Goal: Information Seeking & Learning: Learn about a topic

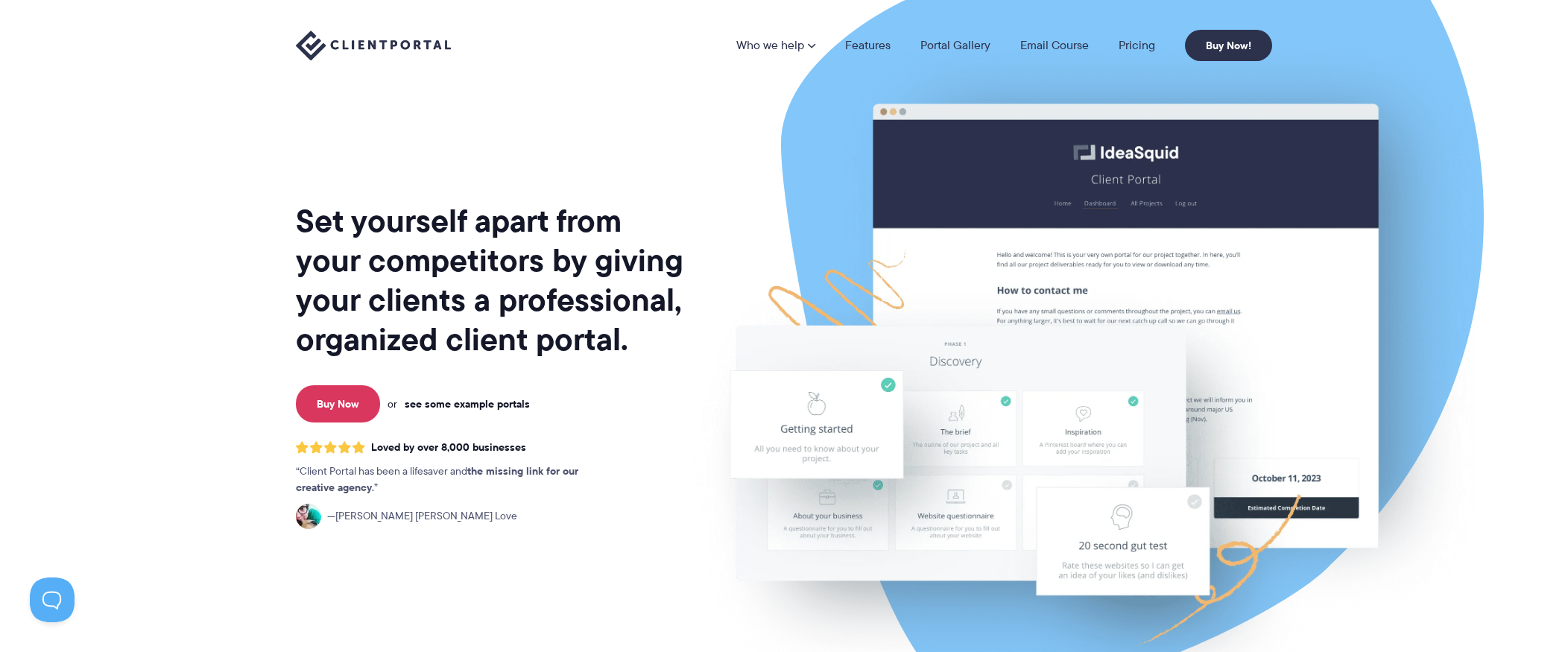
click at [453, 399] on link "see some example portals" at bounding box center [468, 404] width 125 height 13
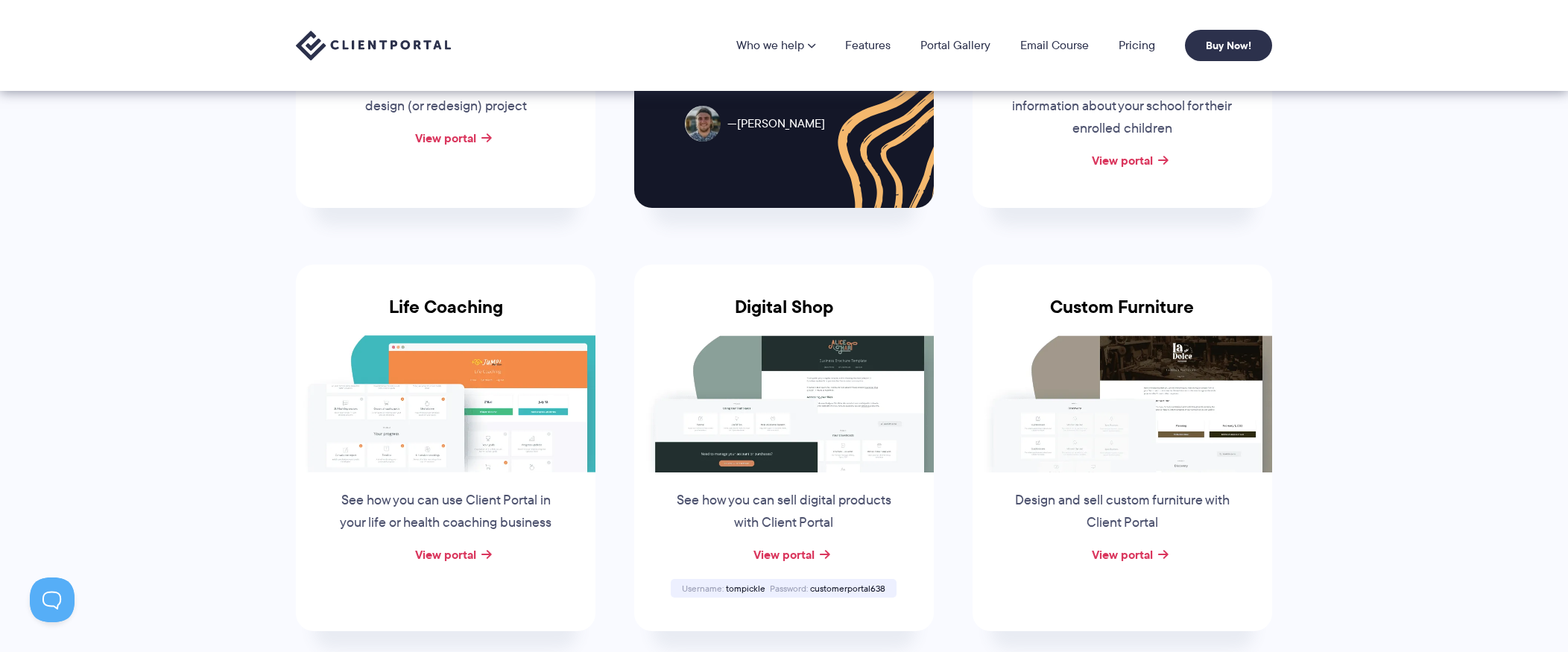
scroll to position [800, 0]
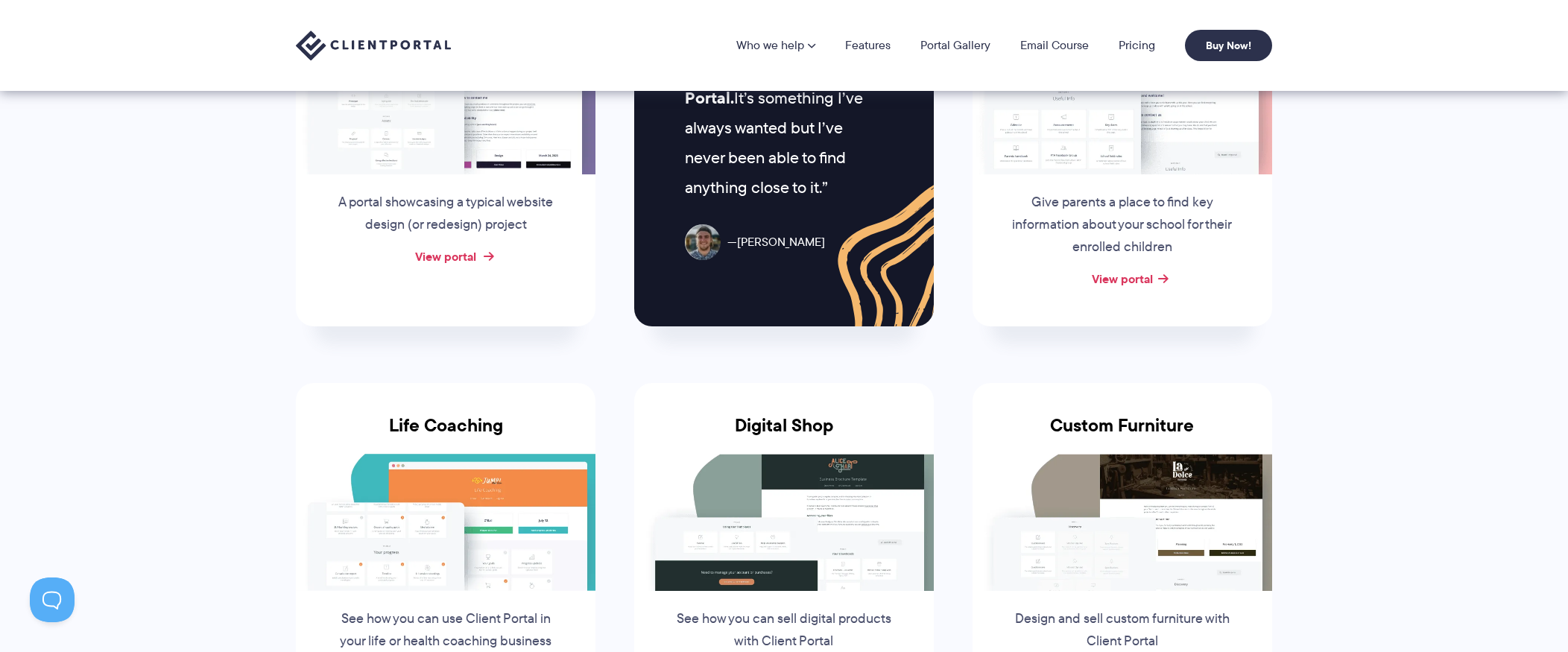
click at [462, 259] on link "View portal" at bounding box center [445, 256] width 61 height 18
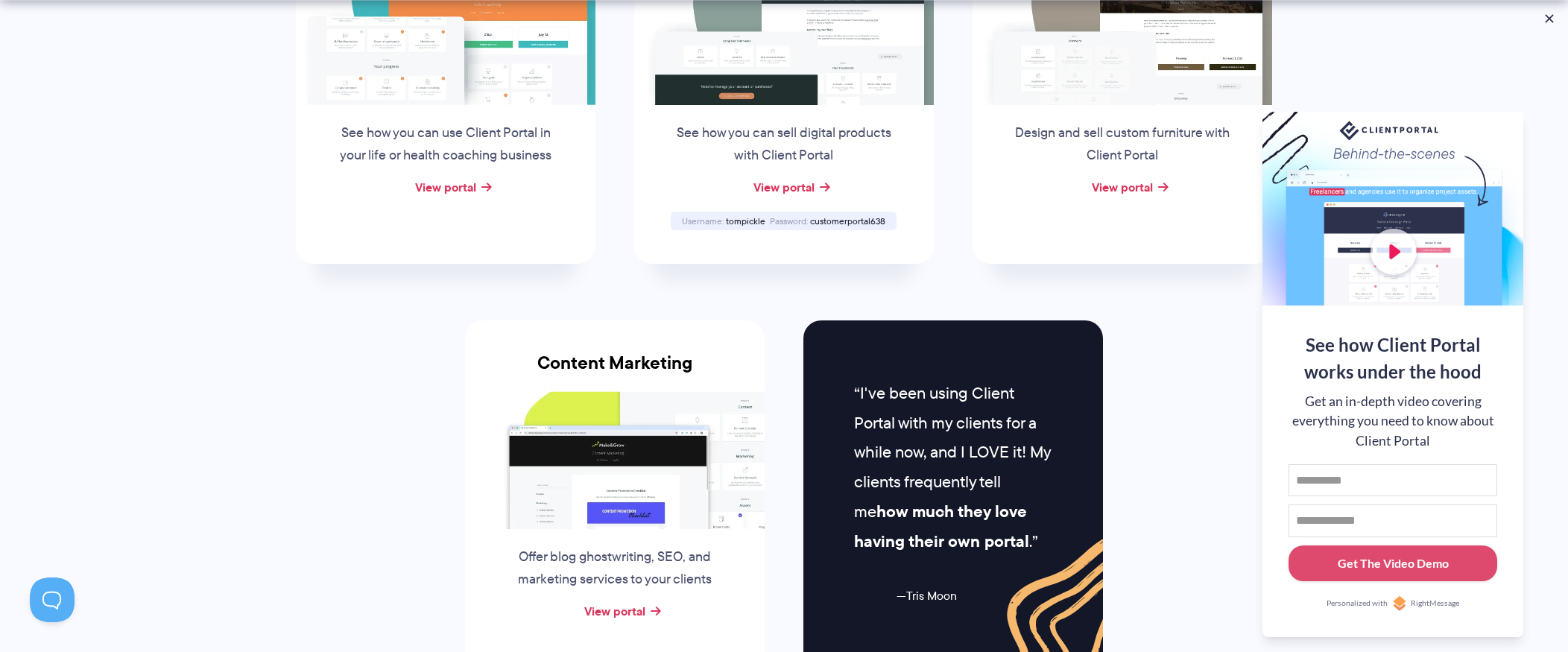
scroll to position [1560, 0]
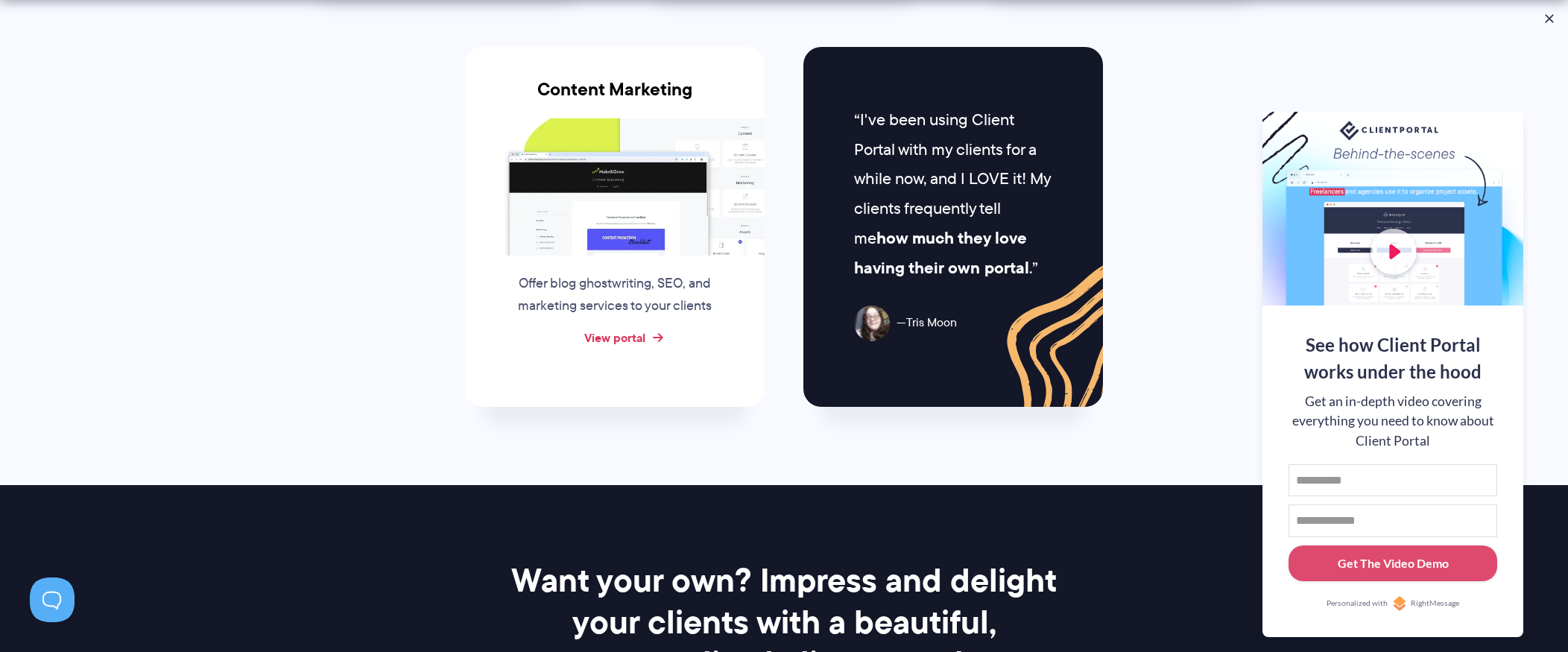
click at [629, 339] on link "View portal" at bounding box center [614, 337] width 61 height 18
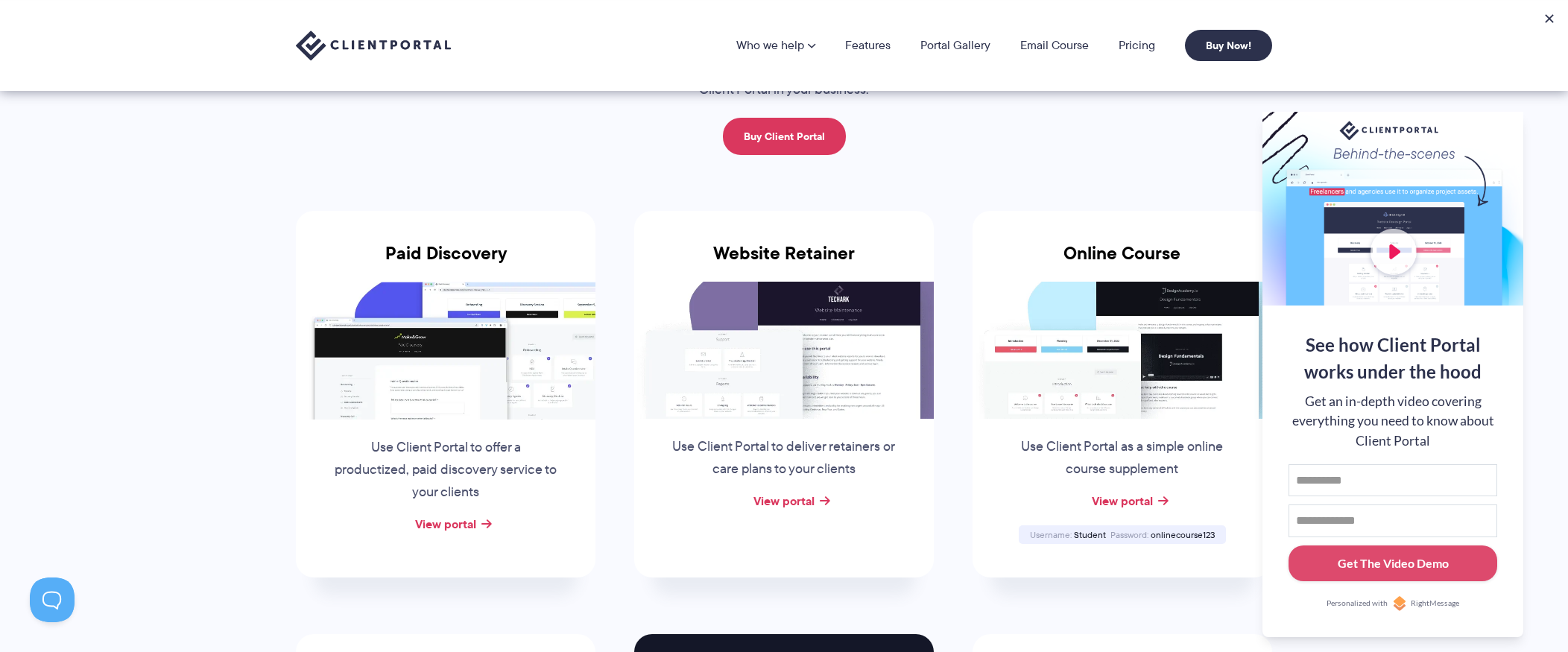
scroll to position [119, 0]
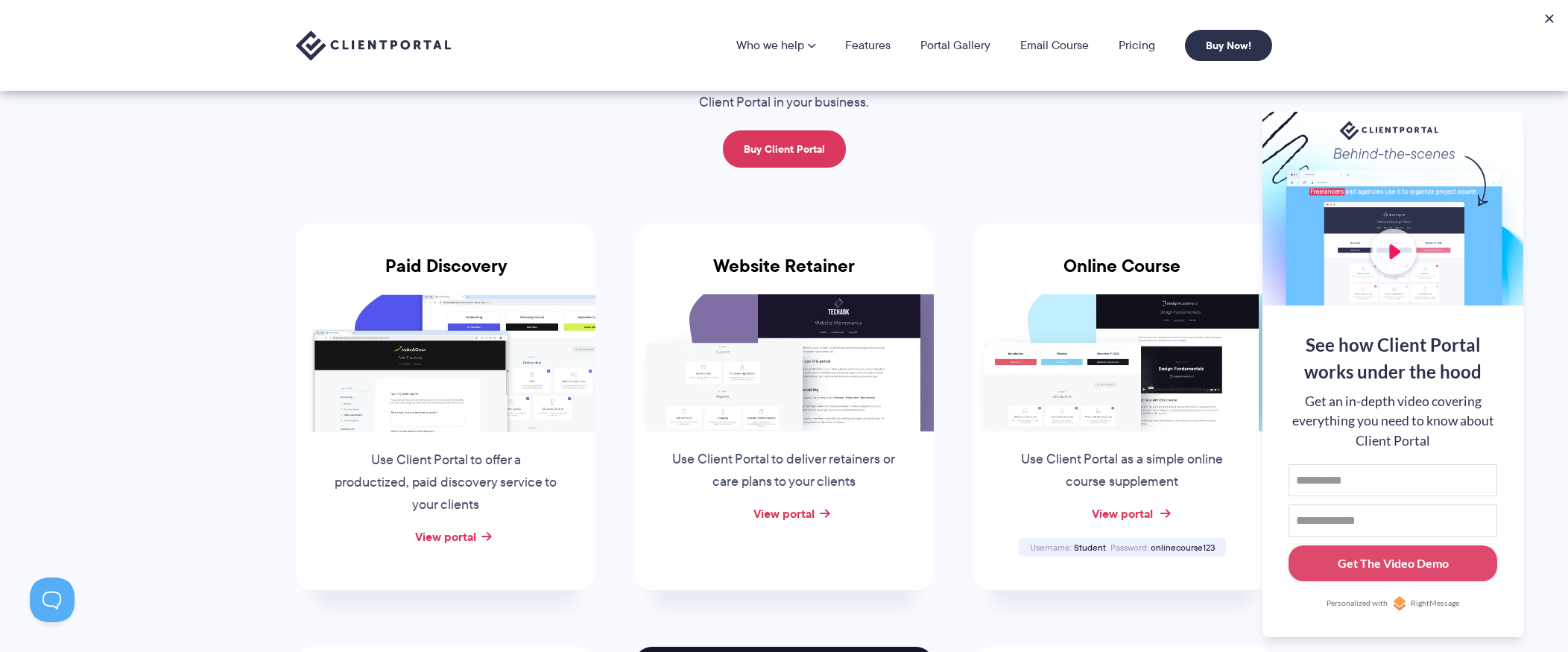
click at [1140, 519] on link "View portal" at bounding box center [1122, 513] width 61 height 18
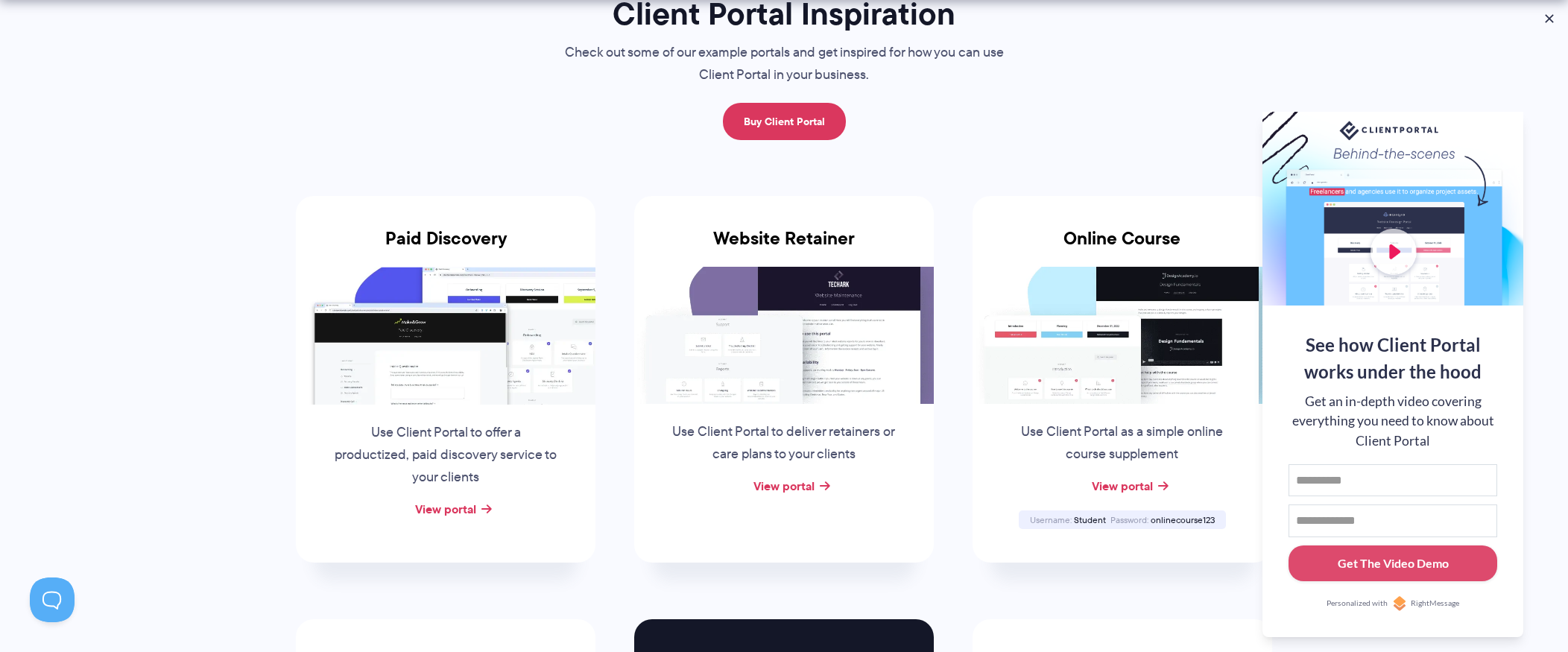
scroll to position [148, 0]
click at [469, 498] on div "View portal" at bounding box center [445, 509] width 299 height 23
click at [468, 507] on link "View portal" at bounding box center [445, 508] width 61 height 18
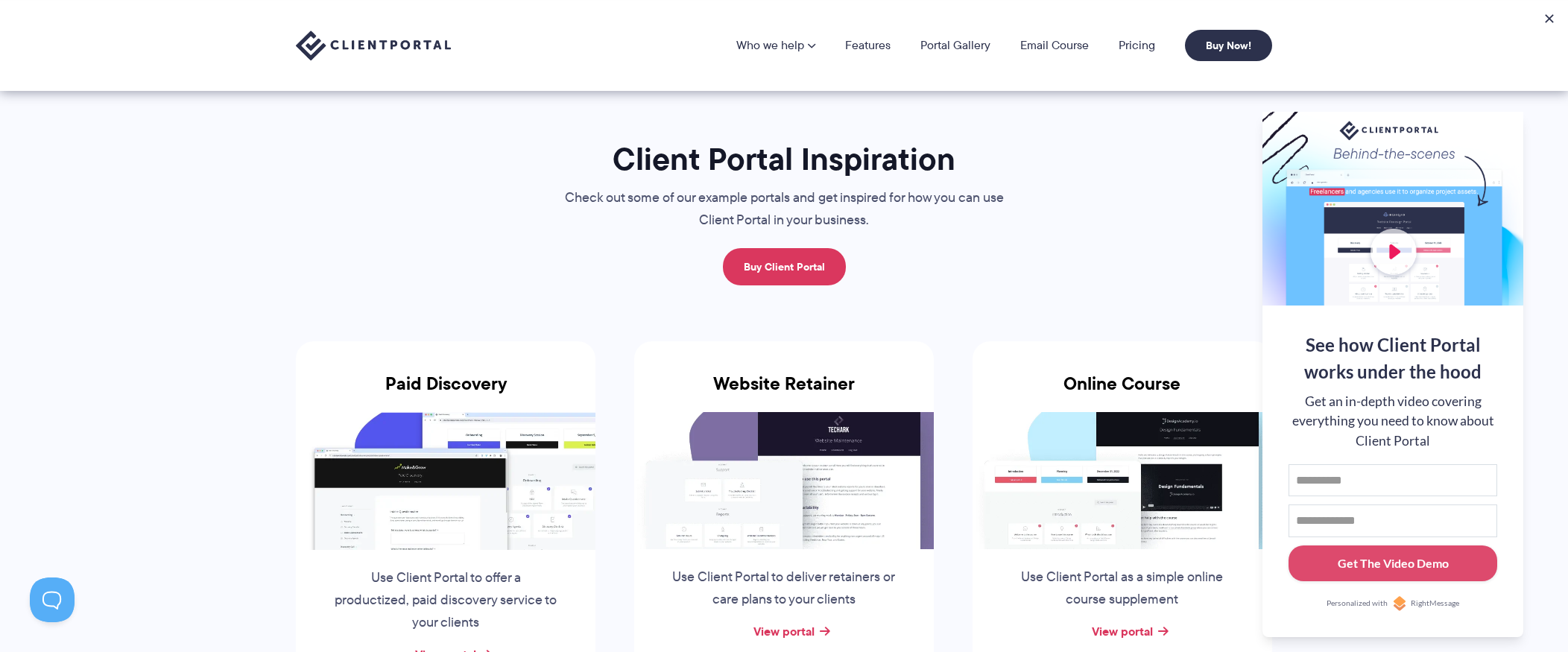
scroll to position [0, 0]
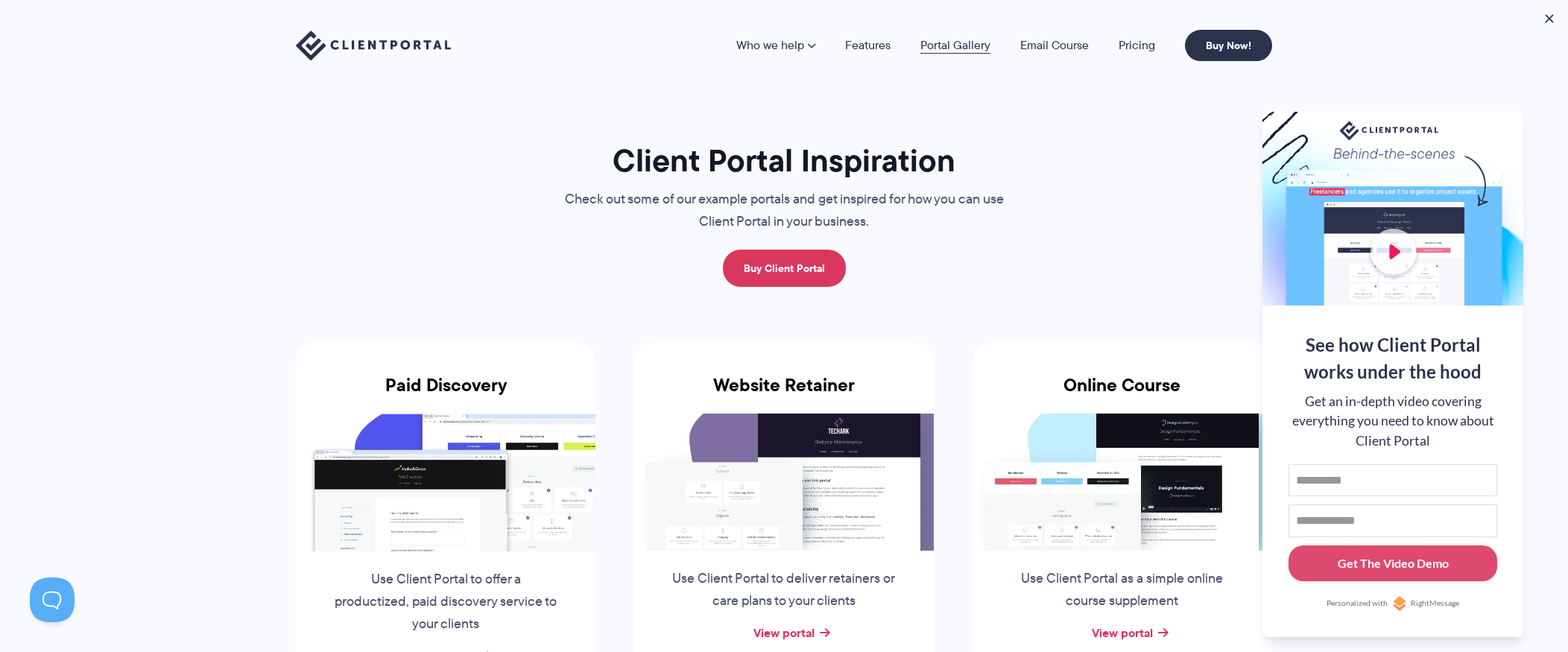
click at [954, 48] on link "Portal Gallery" at bounding box center [955, 45] width 70 height 12
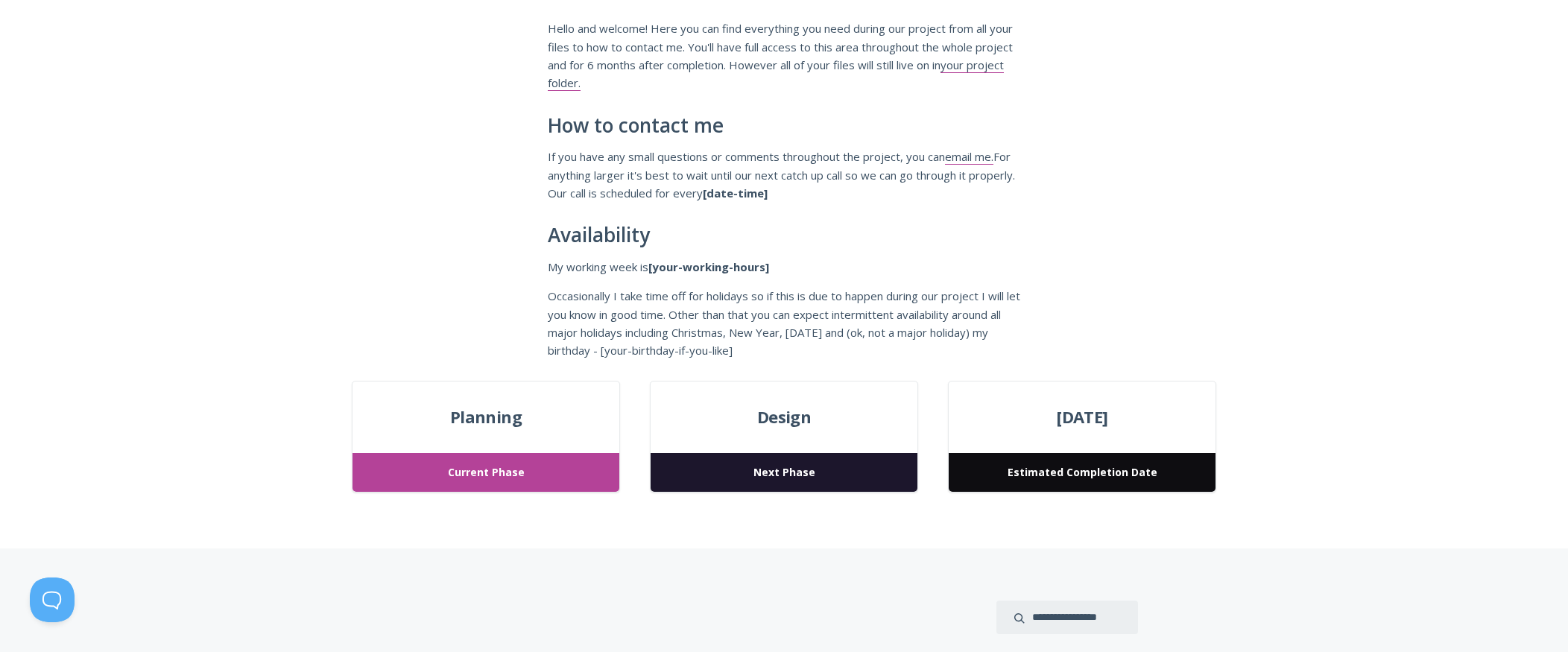
scroll to position [243, 0]
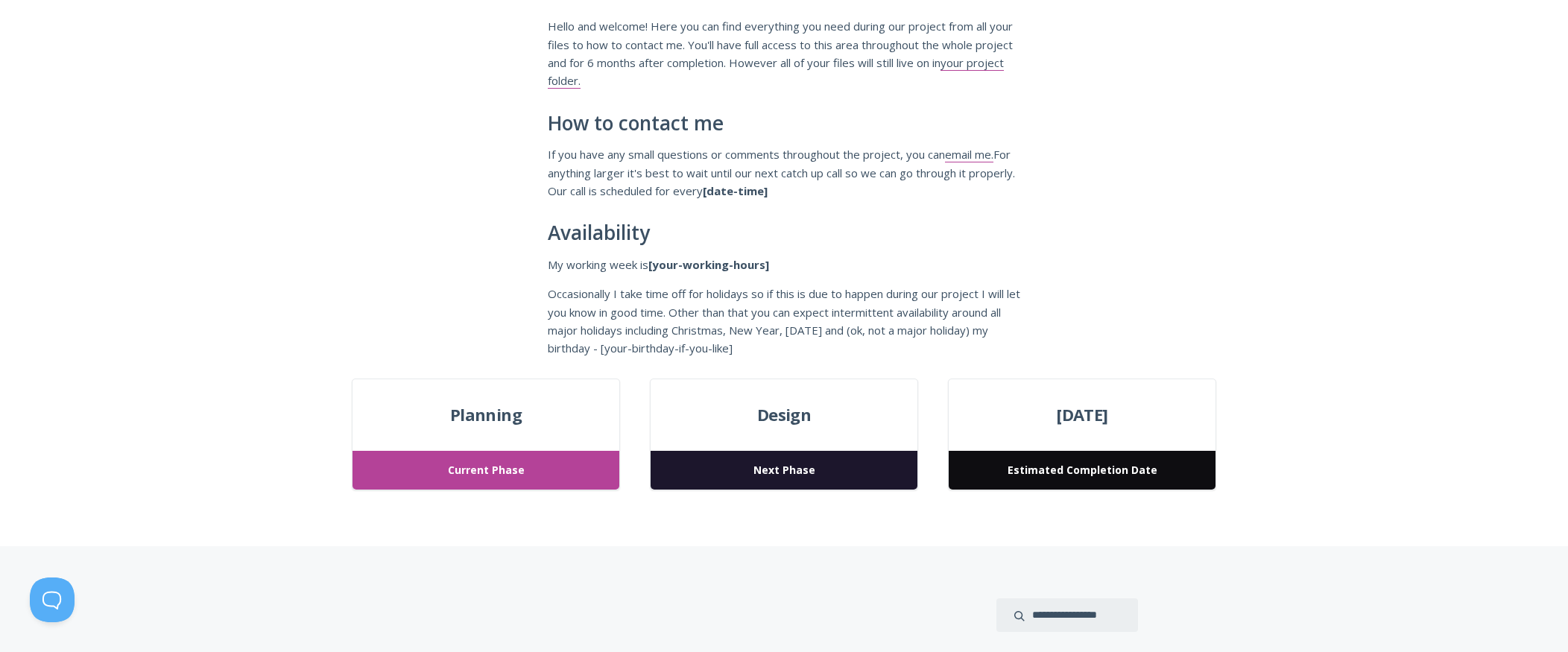
click at [752, 459] on span "Next Phase" at bounding box center [784, 470] width 267 height 39
click at [799, 435] on div "Design Next Phase" at bounding box center [784, 434] width 268 height 113
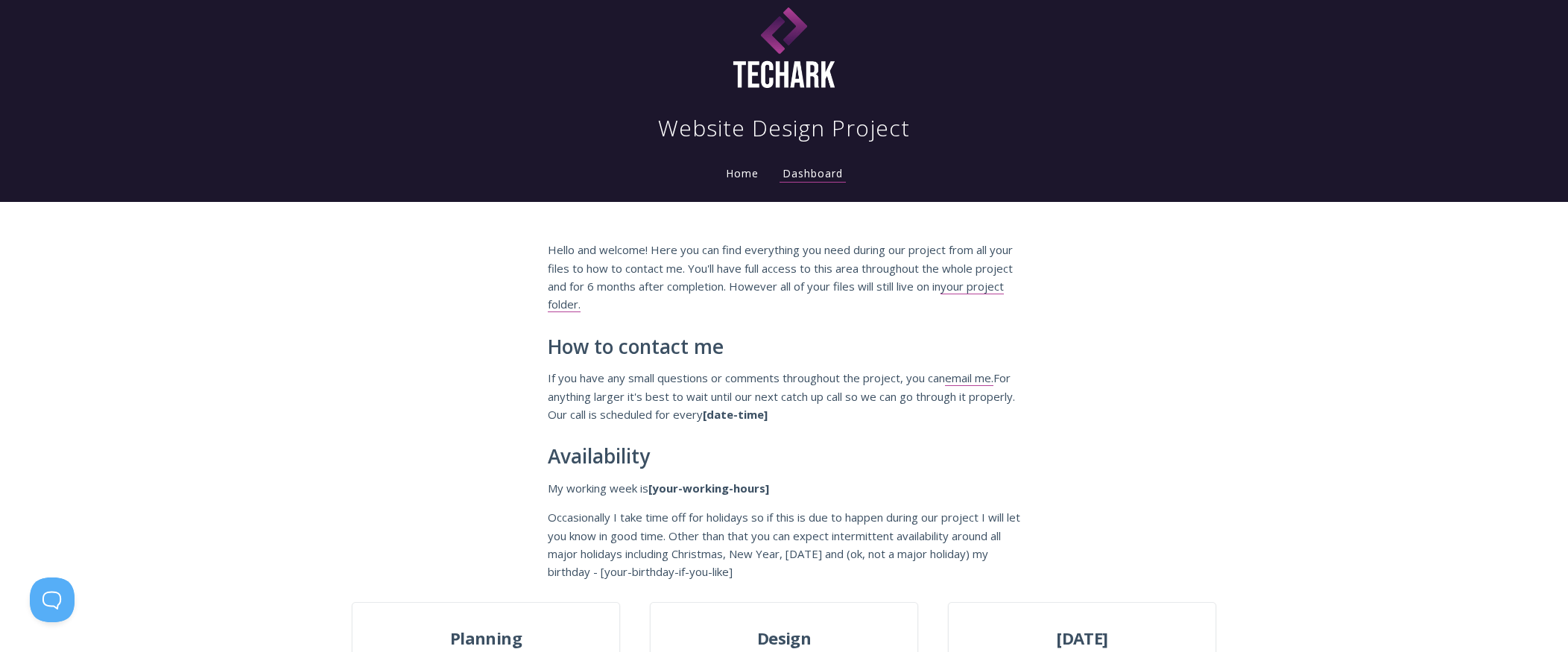
scroll to position [0, 0]
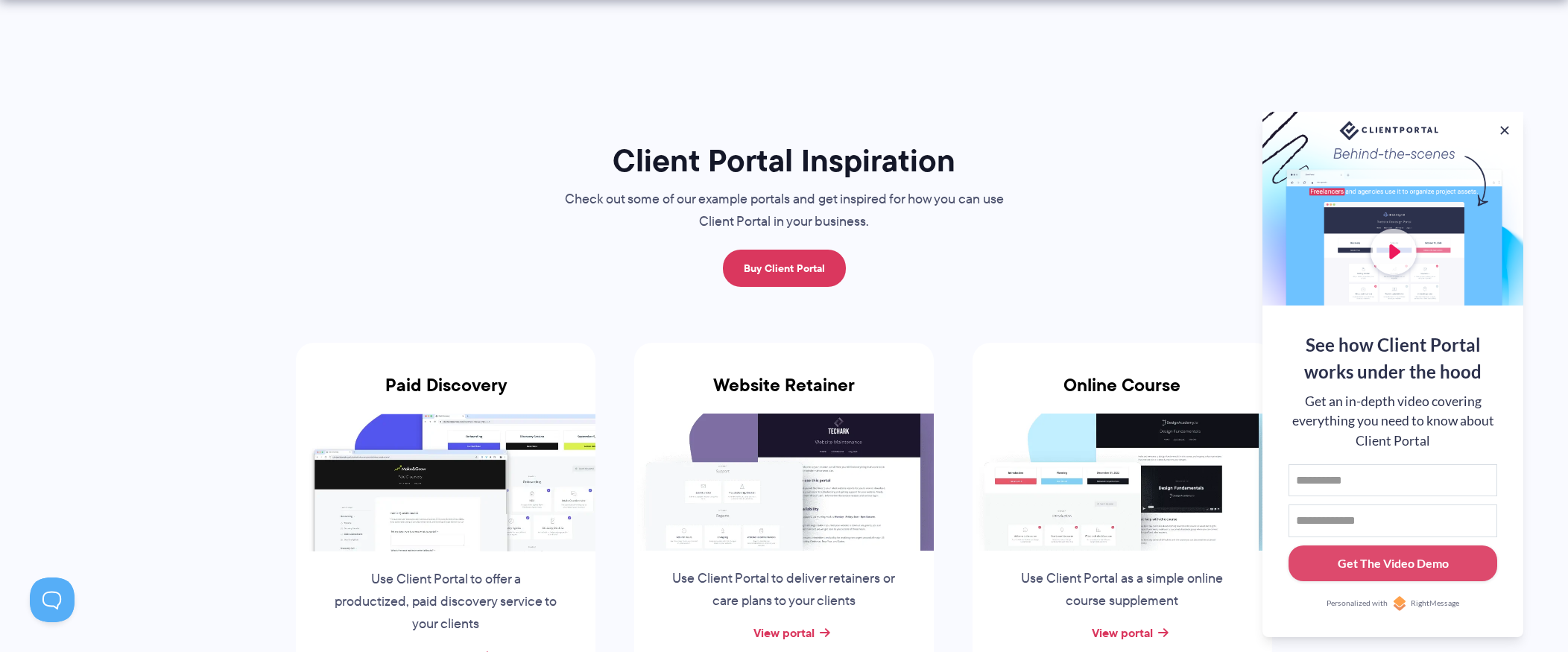
scroll to position [319, 0]
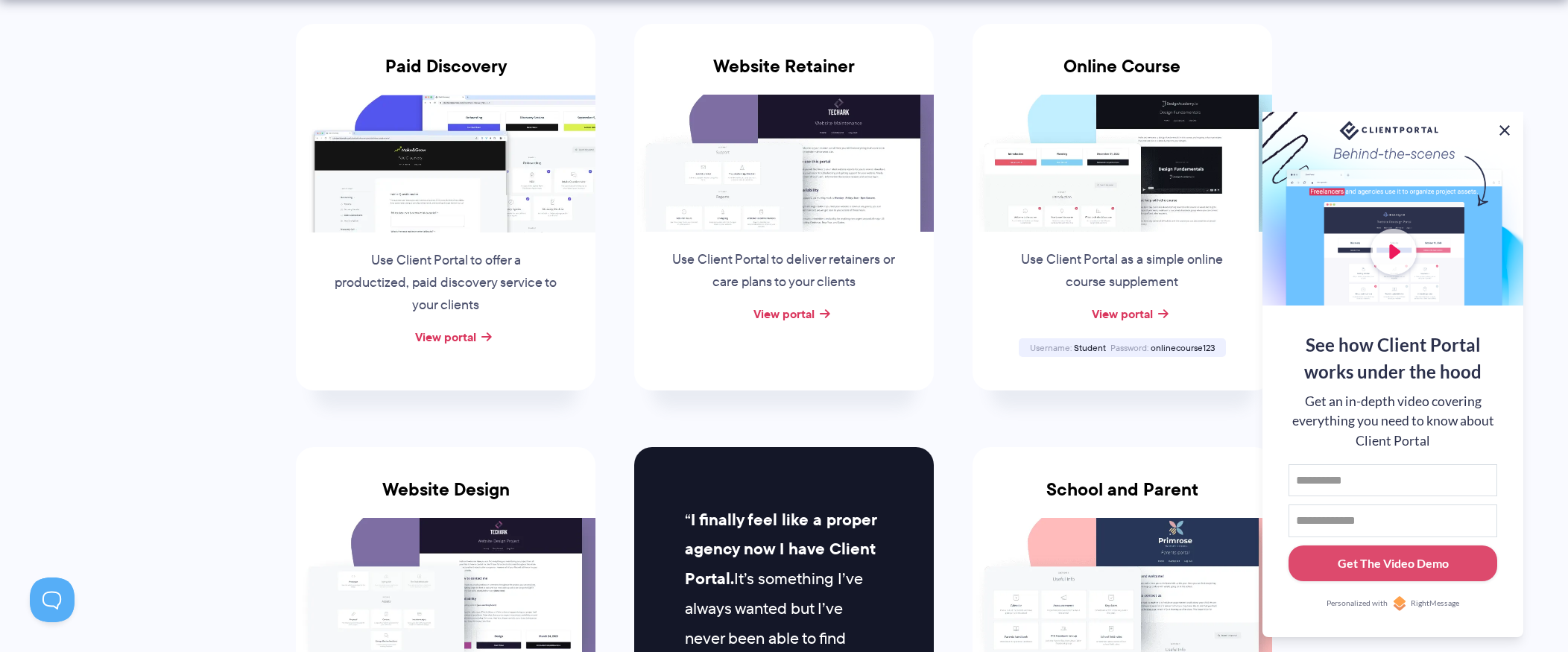
click at [1509, 123] on button at bounding box center [1505, 130] width 18 height 18
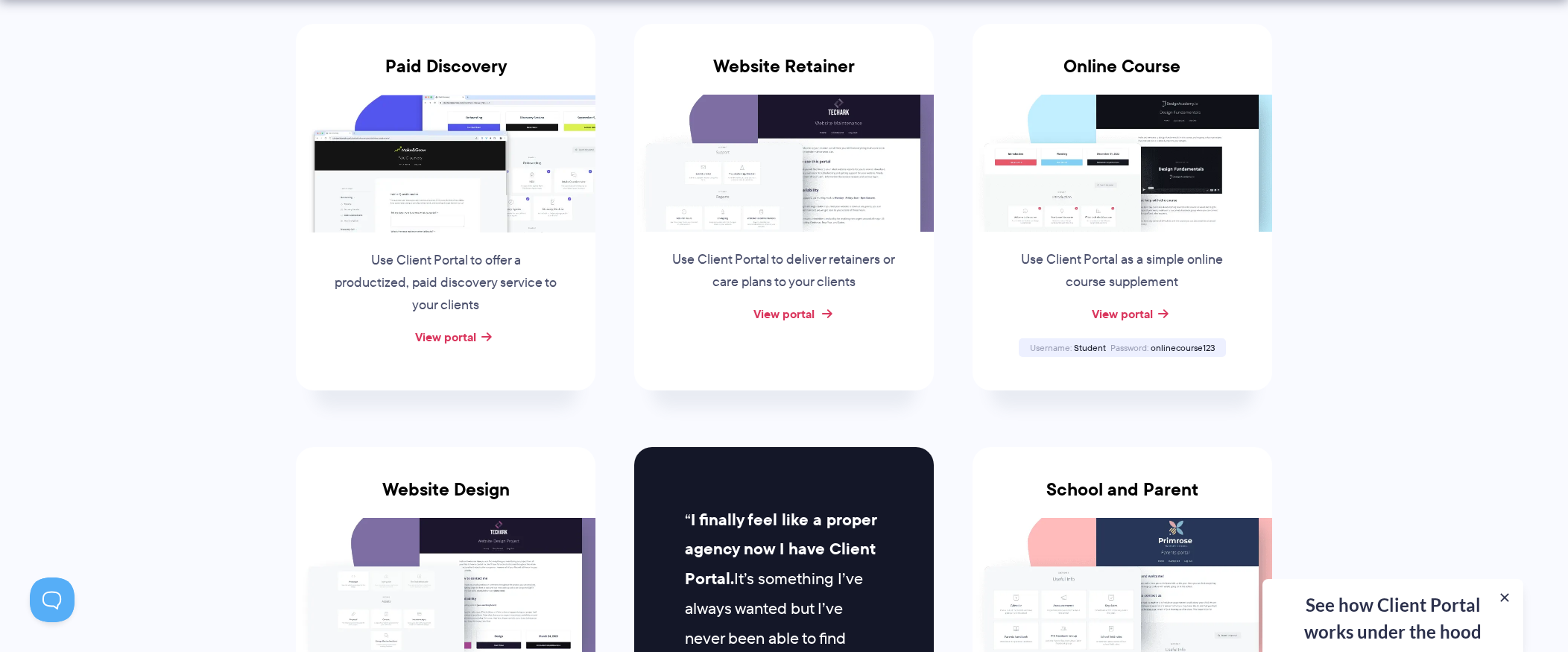
click at [809, 311] on link "View portal" at bounding box center [784, 313] width 61 height 18
click at [1140, 320] on link "View portal" at bounding box center [1122, 313] width 61 height 18
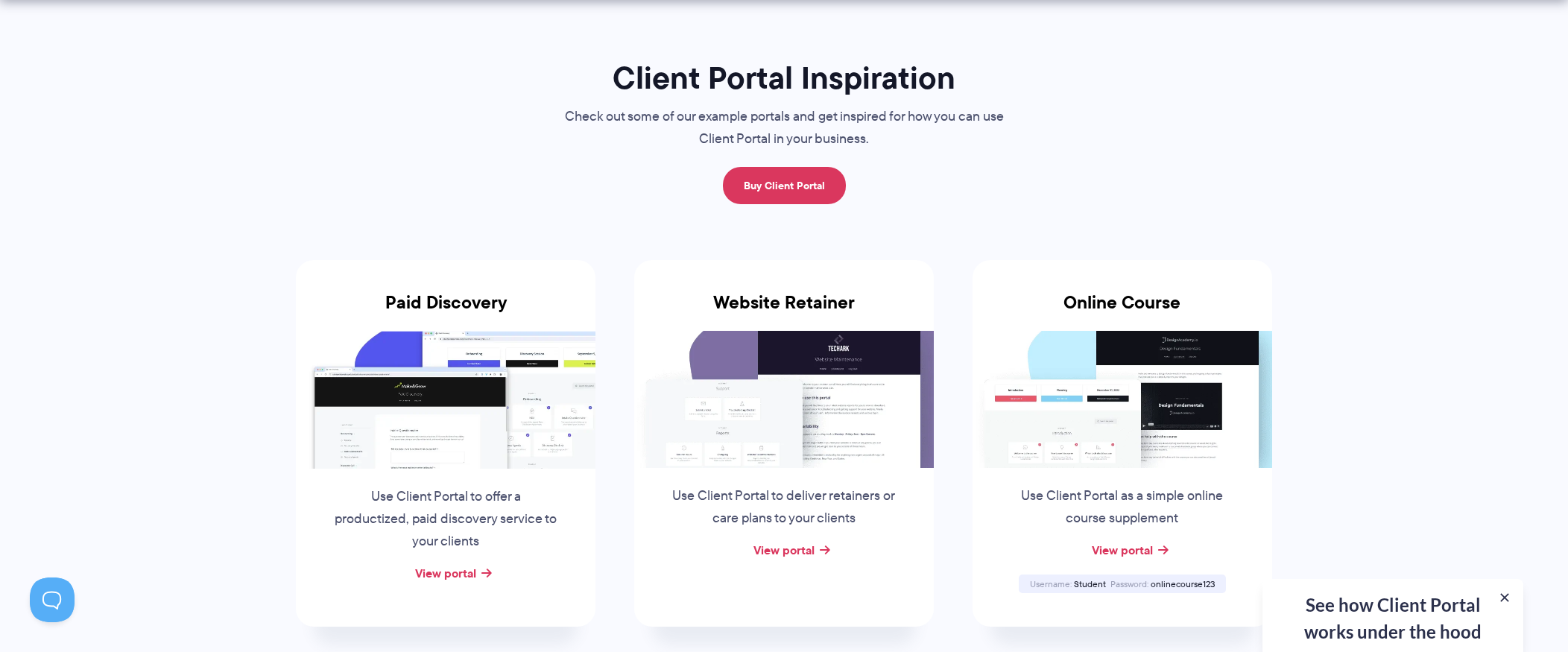
scroll to position [0, 0]
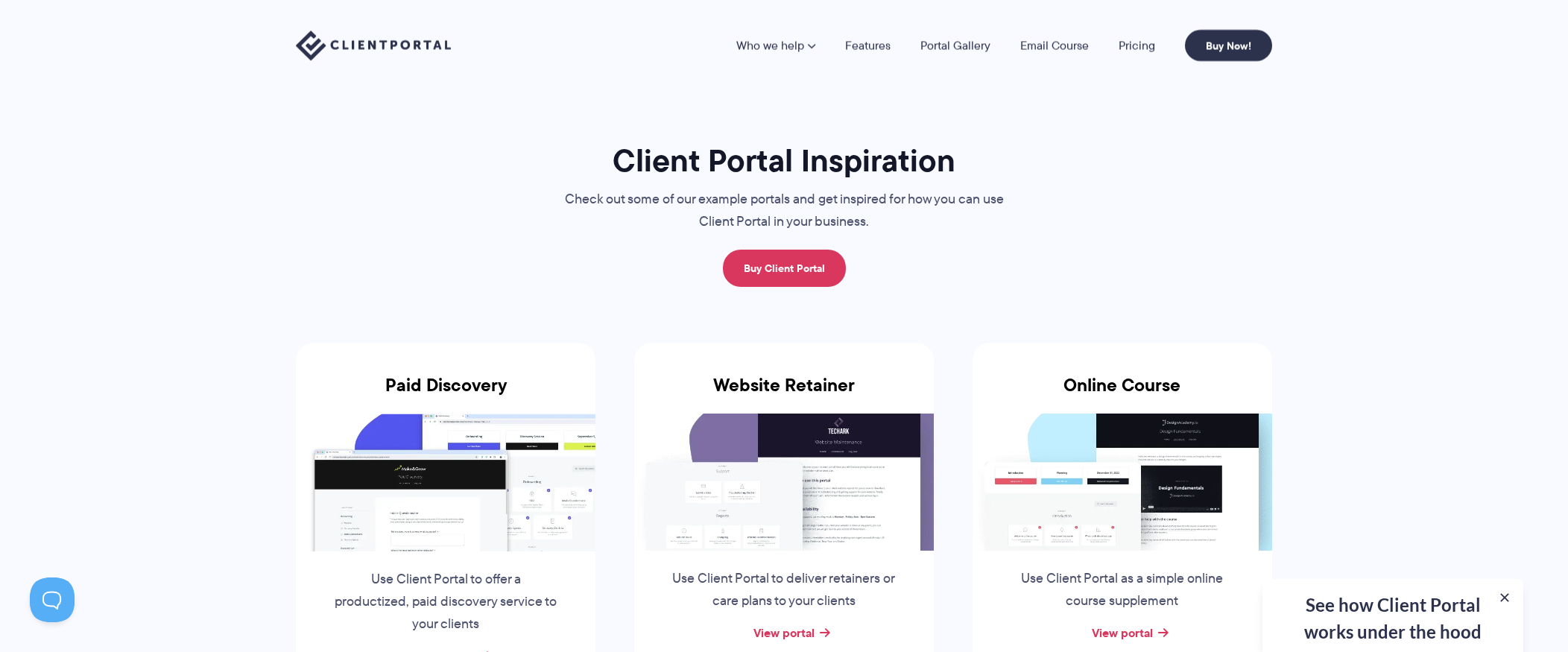
click at [882, 53] on nav "Who we help Who we help View pricing Agencies See how Client Portal can help gi…" at bounding box center [1004, 46] width 536 height 32
click at [877, 47] on link "Features" at bounding box center [868, 45] width 46 height 12
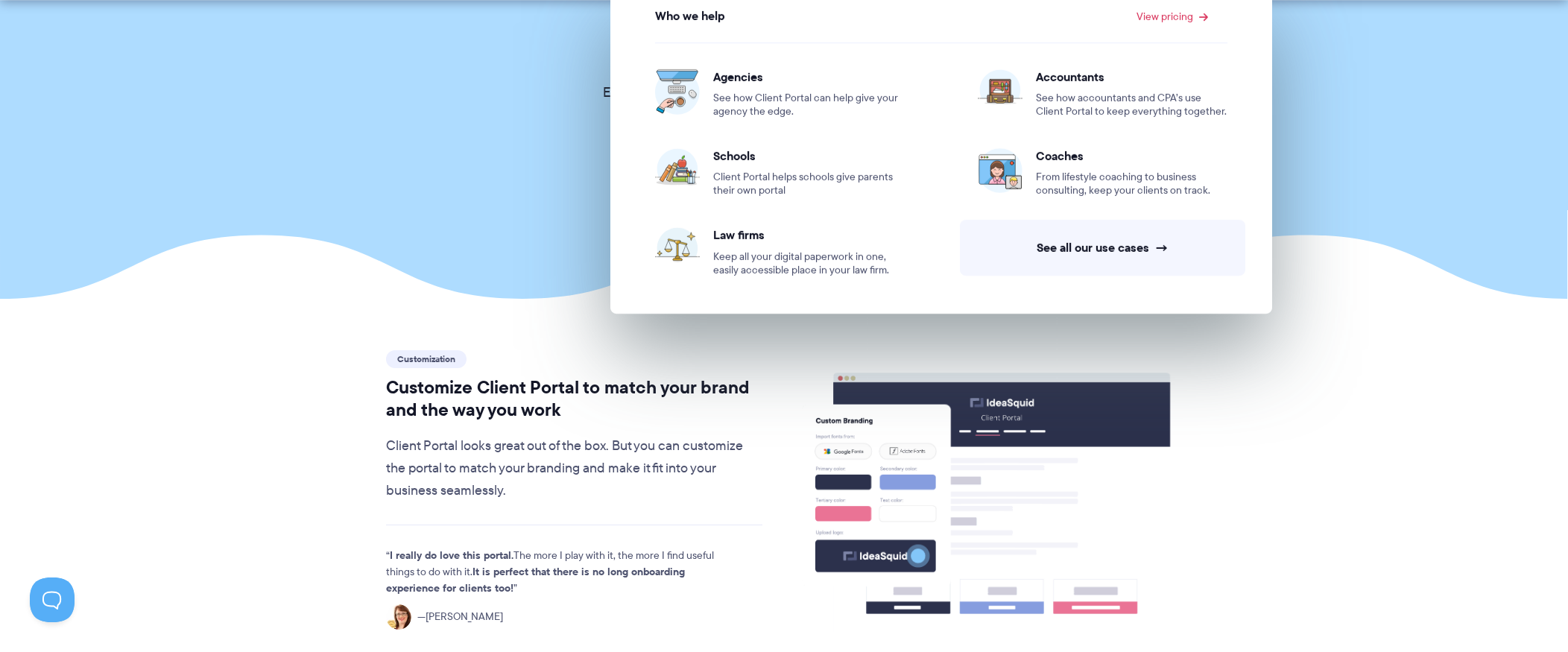
scroll to position [229, 0]
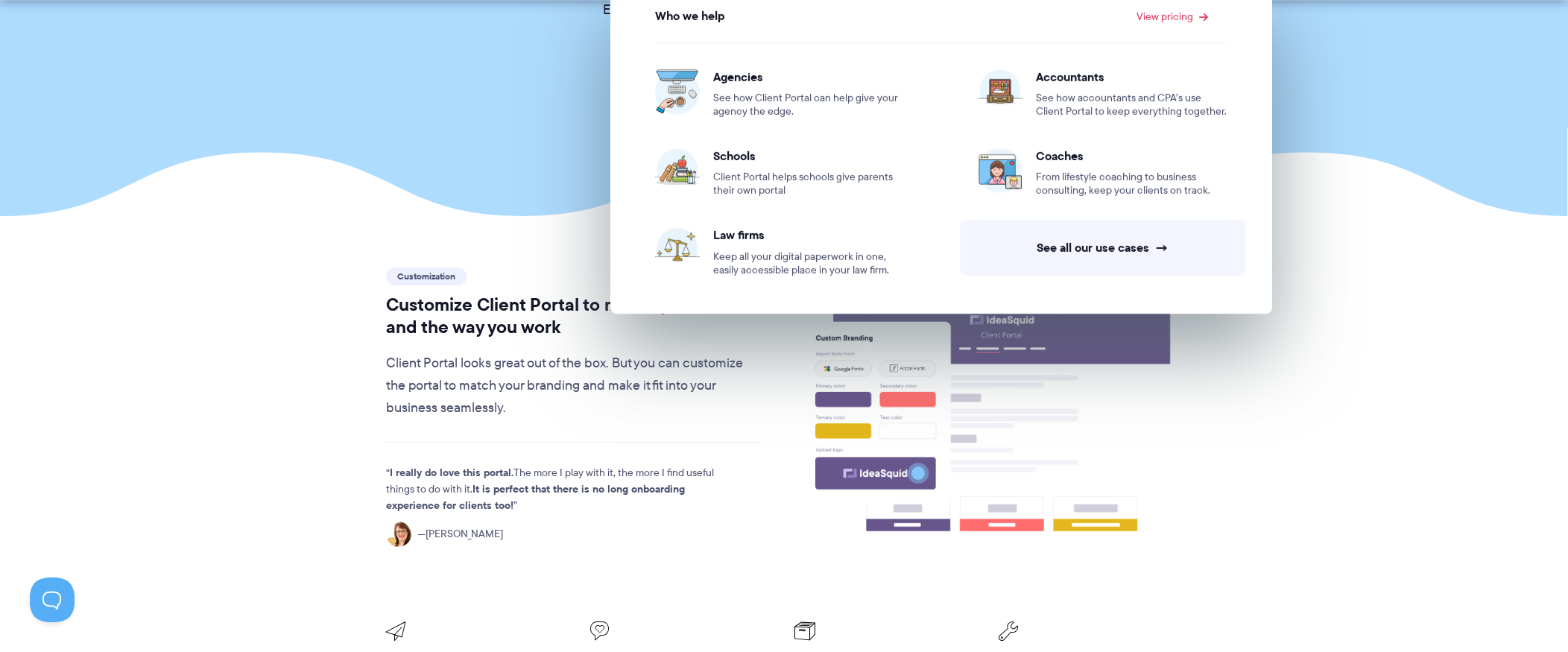
click at [656, 442] on div "I really do love this portal. The more I play with it, the more I find useful t…" at bounding box center [574, 494] width 377 height 105
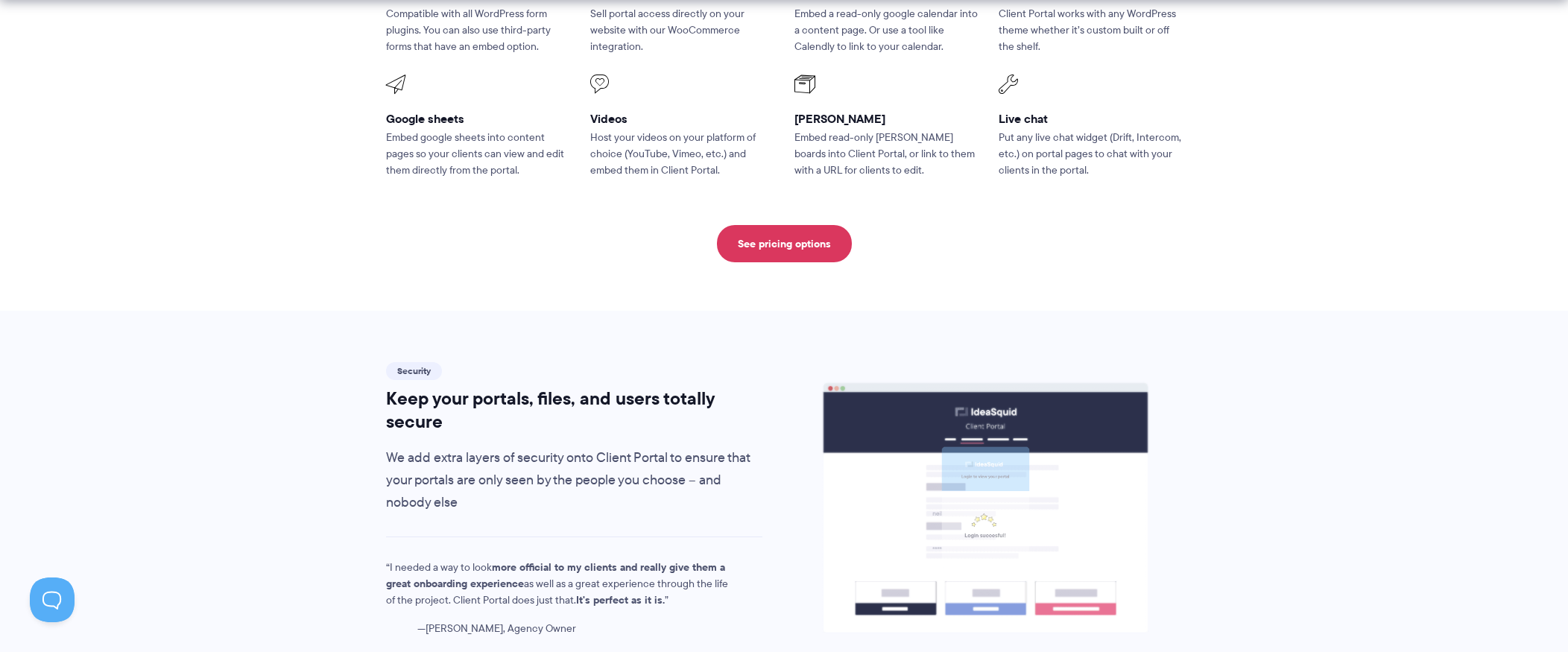
scroll to position [2182, 0]
